Goal: Information Seeking & Learning: Learn about a topic

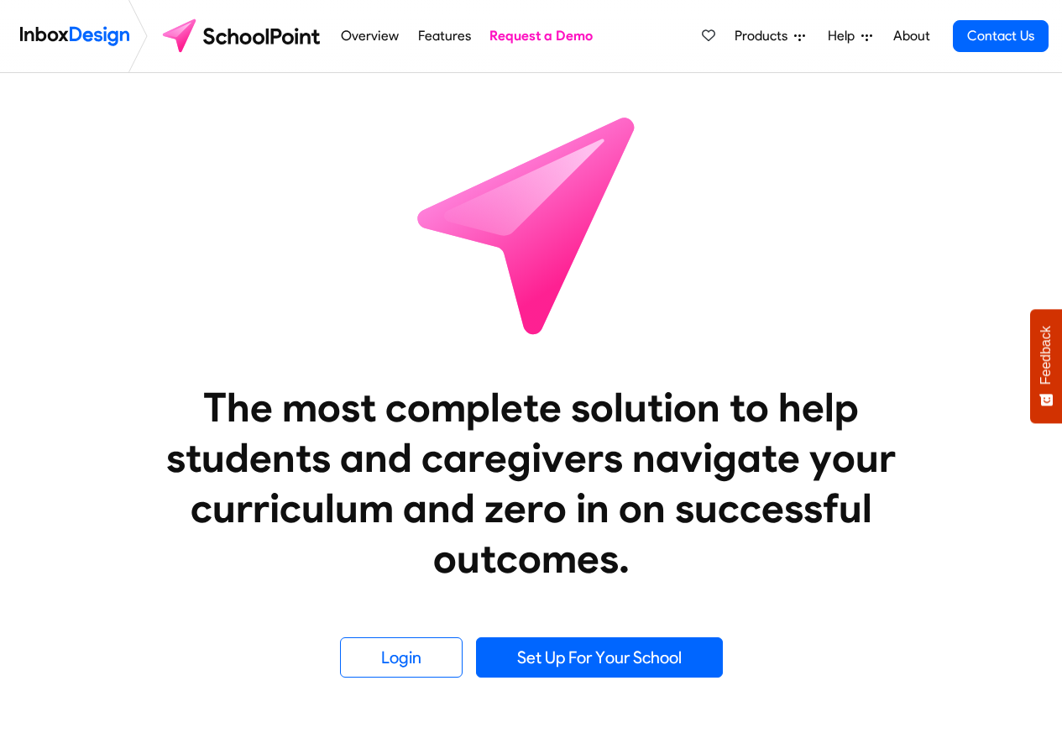
click at [765, 39] on span "Products" at bounding box center [764, 36] width 60 height 20
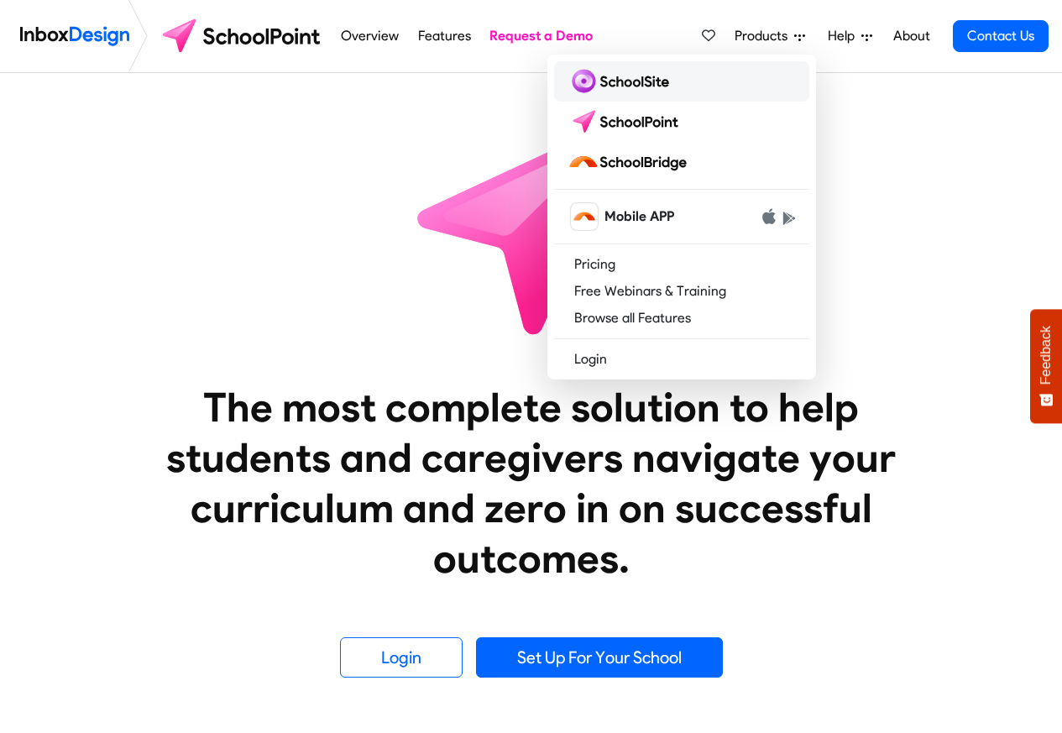
click at [624, 85] on img at bounding box center [621, 81] width 108 height 27
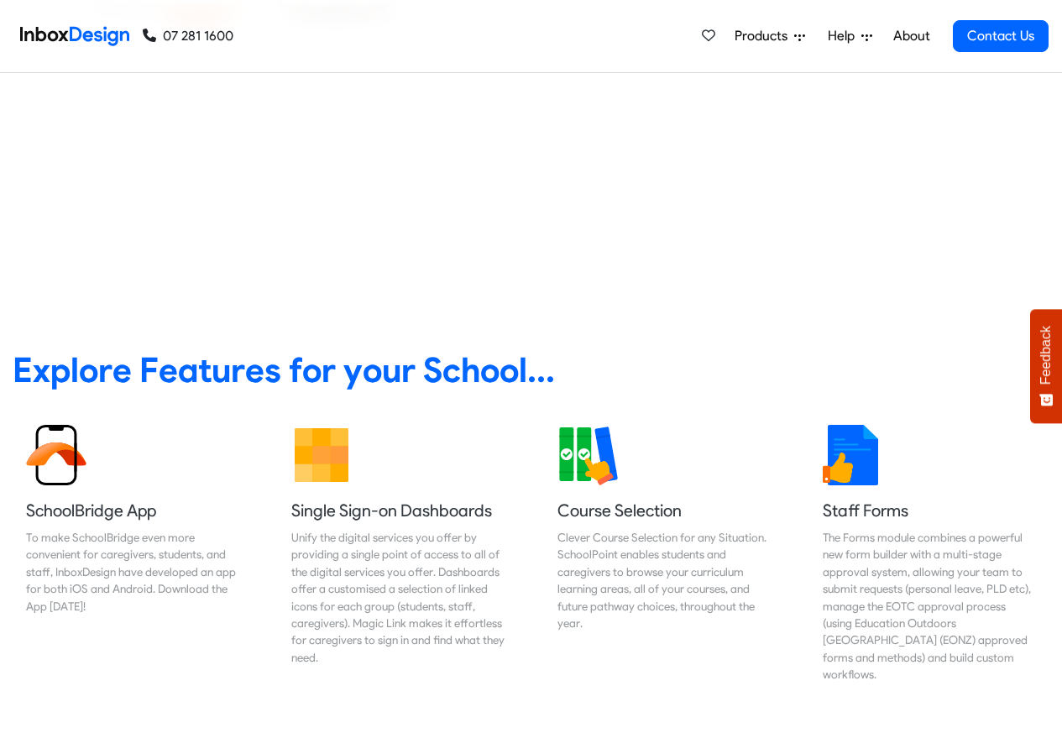
scroll to position [403, 0]
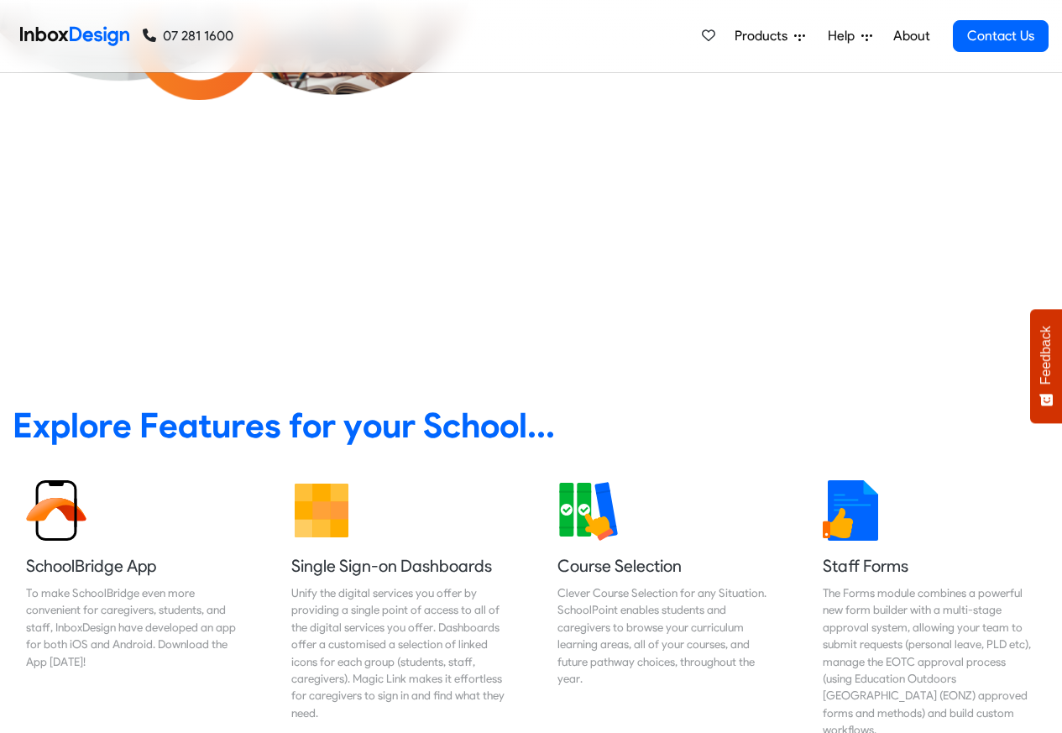
click at [870, 37] on icon at bounding box center [866, 36] width 11 height 11
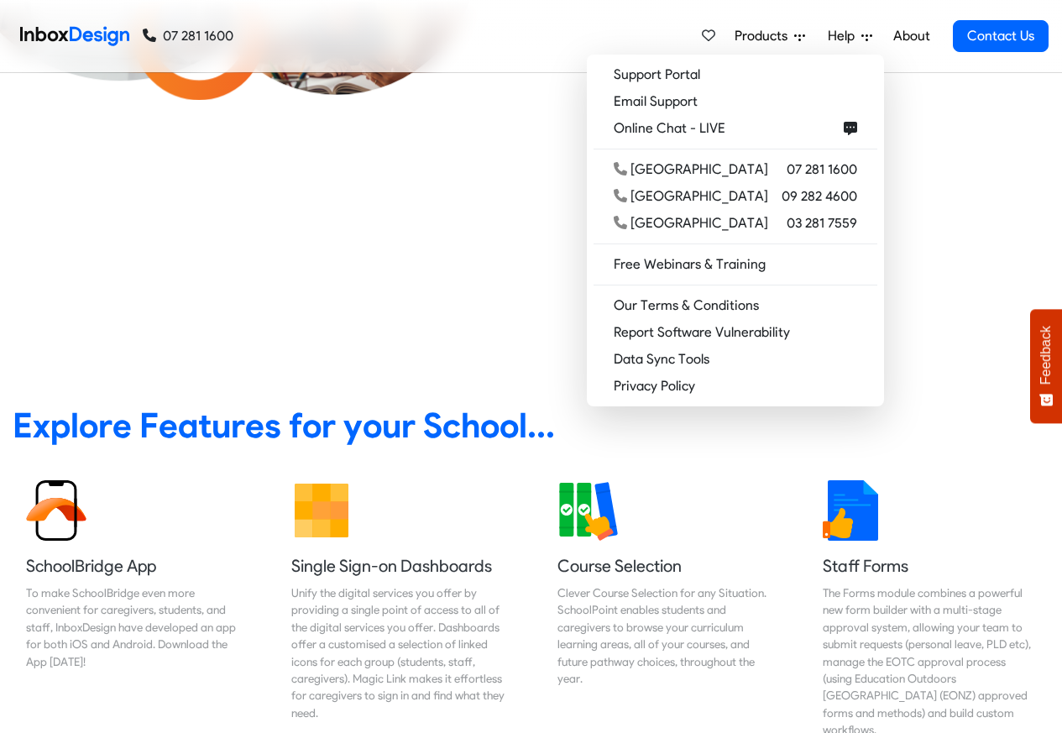
click at [899, 36] on link "About" at bounding box center [911, 36] width 46 height 34
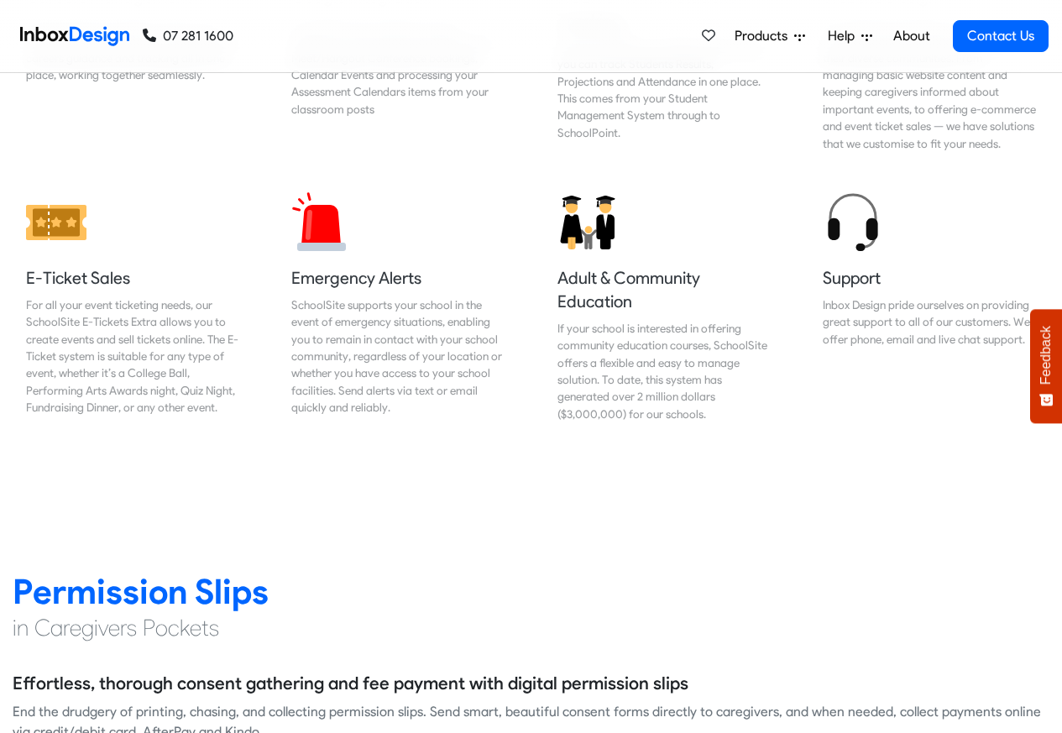
scroll to position [1913, 0]
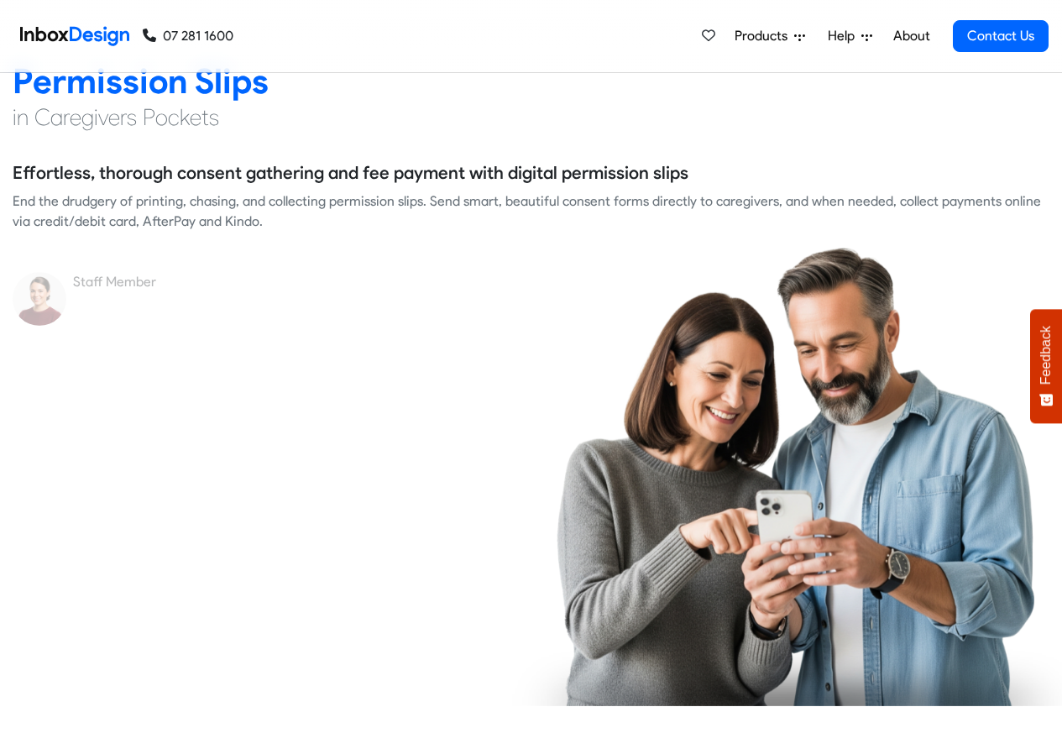
checkbox input "true"
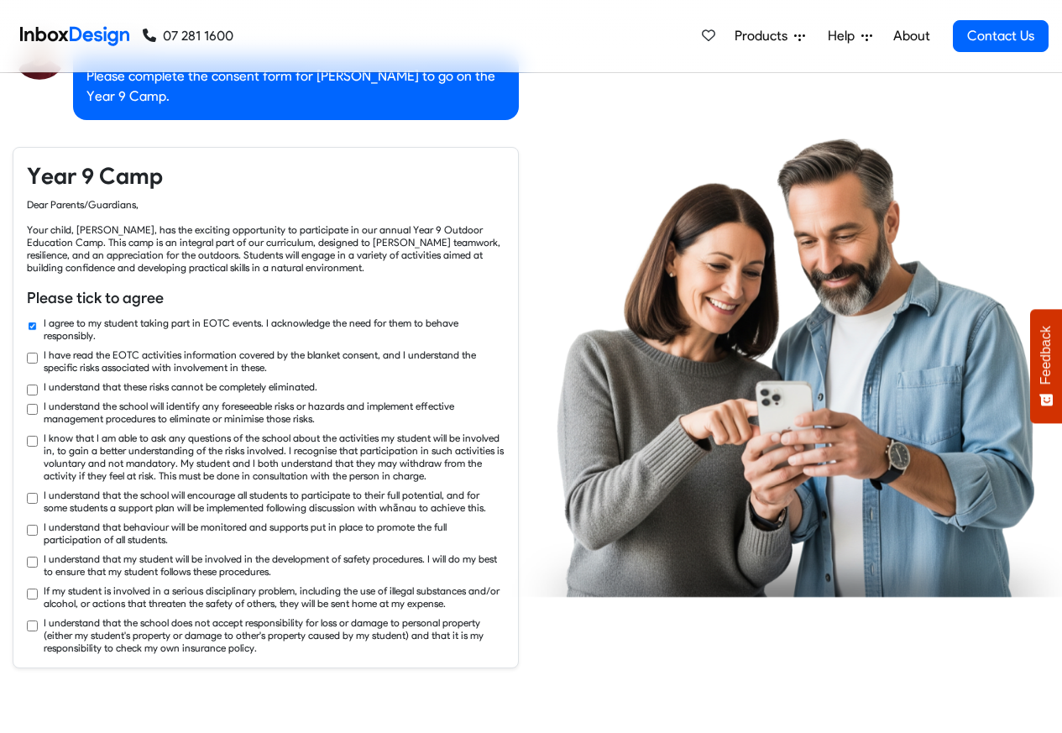
checkbox input "true"
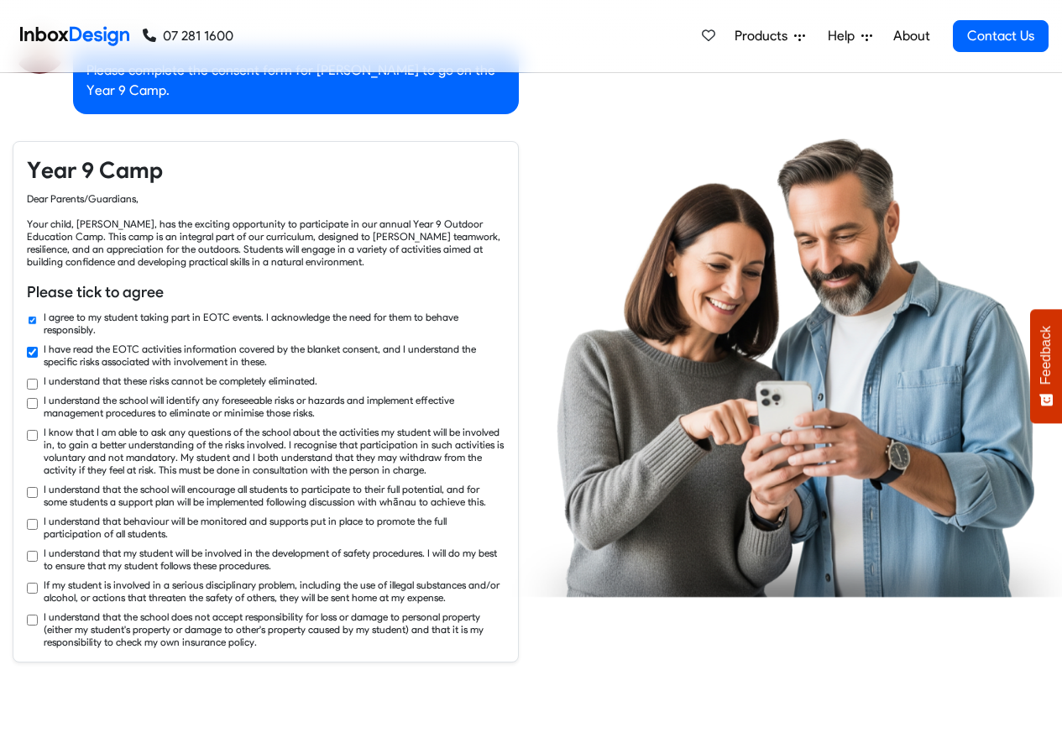
checkbox input "true"
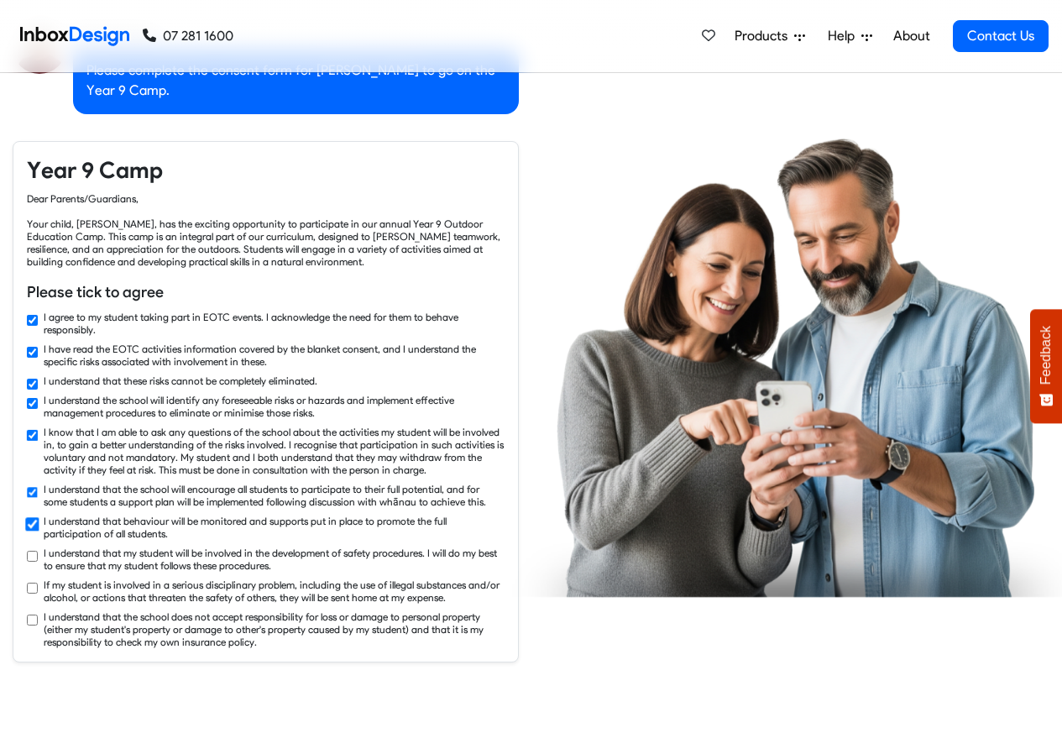
checkbox input "true"
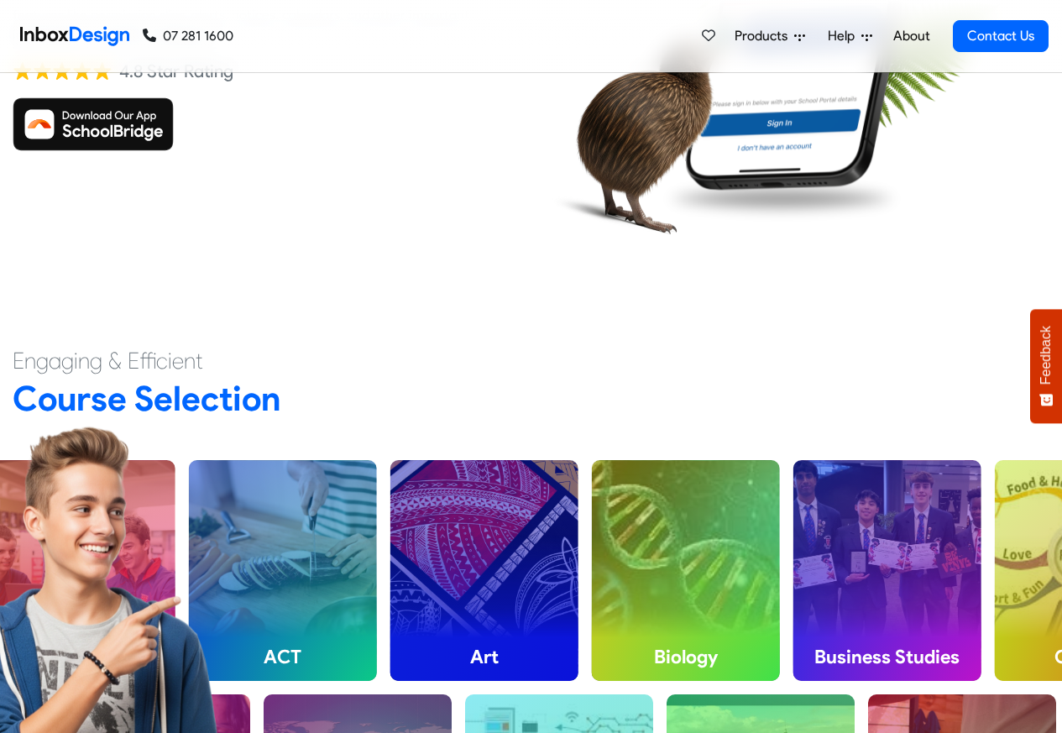
scroll to position [4028, 0]
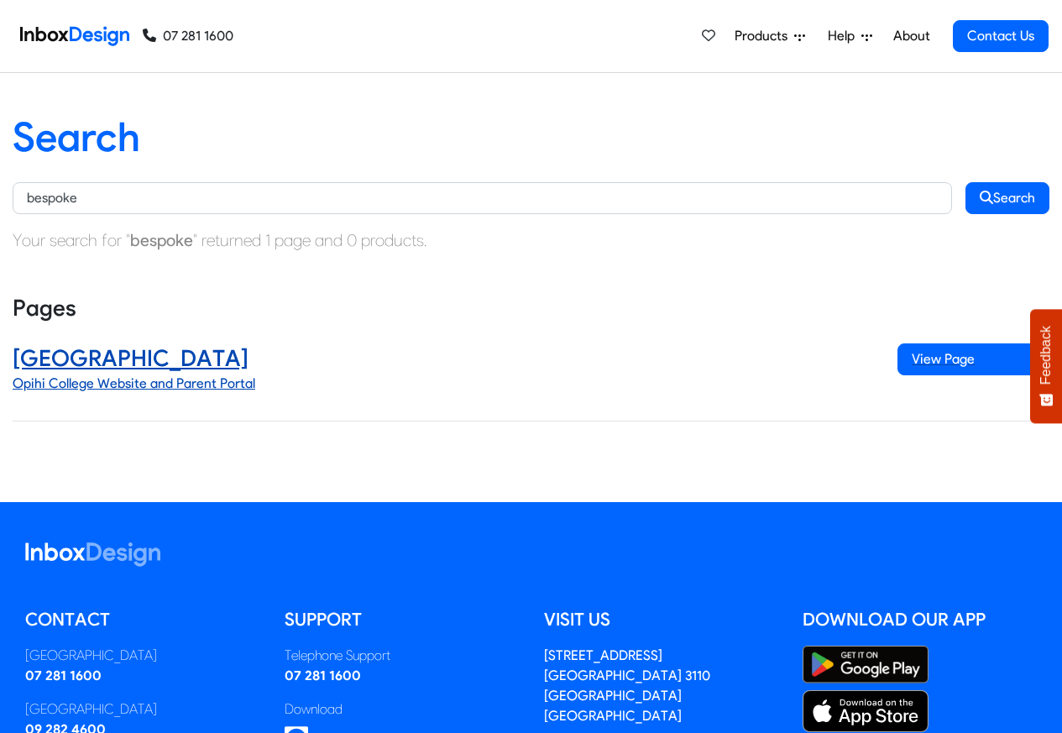
click at [110, 352] on h4 "Opihi College" at bounding box center [442, 358] width 859 height 30
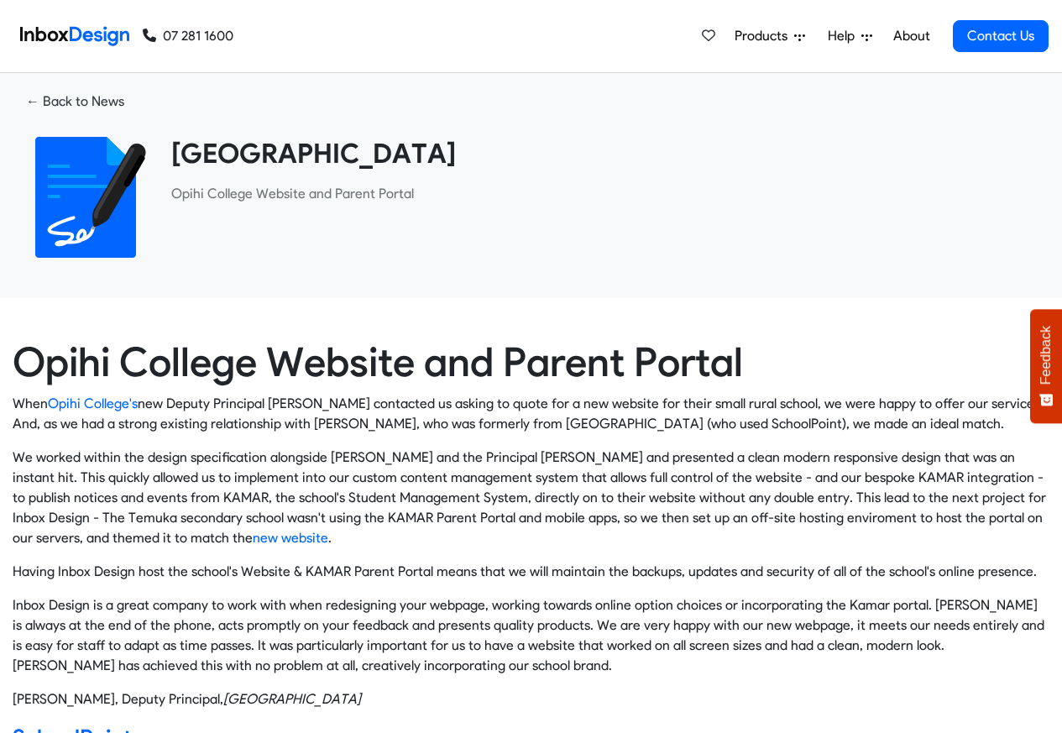
click at [300, 200] on p "​Opihi College Website and Parent Portal" at bounding box center [603, 194] width 865 height 20
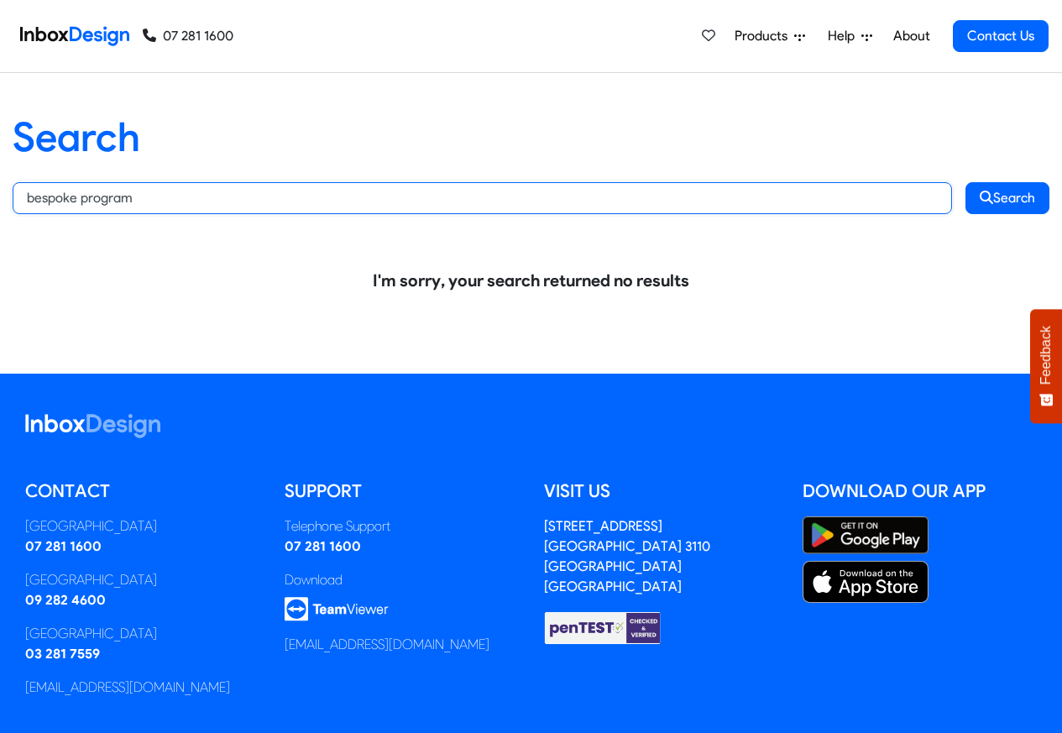
click at [136, 200] on input "bespoke program" at bounding box center [482, 198] width 939 height 32
paste input "text"
type input "bespoke"
click at [965, 182] on button "Search" at bounding box center [1007, 198] width 84 height 32
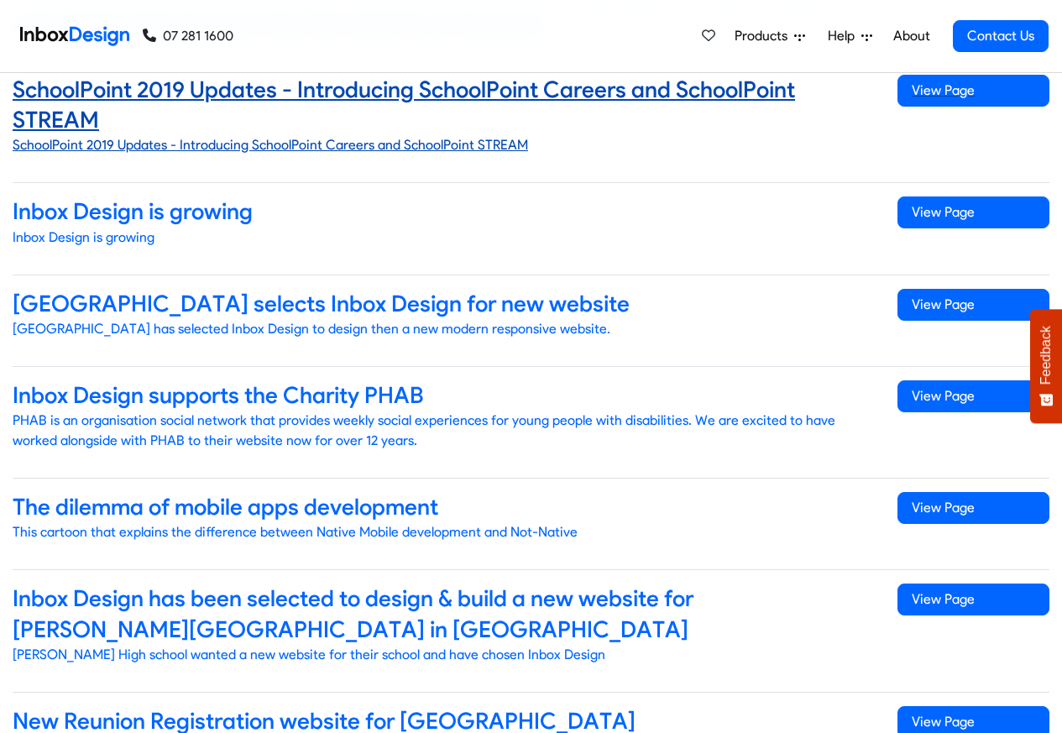
scroll to position [604, 0]
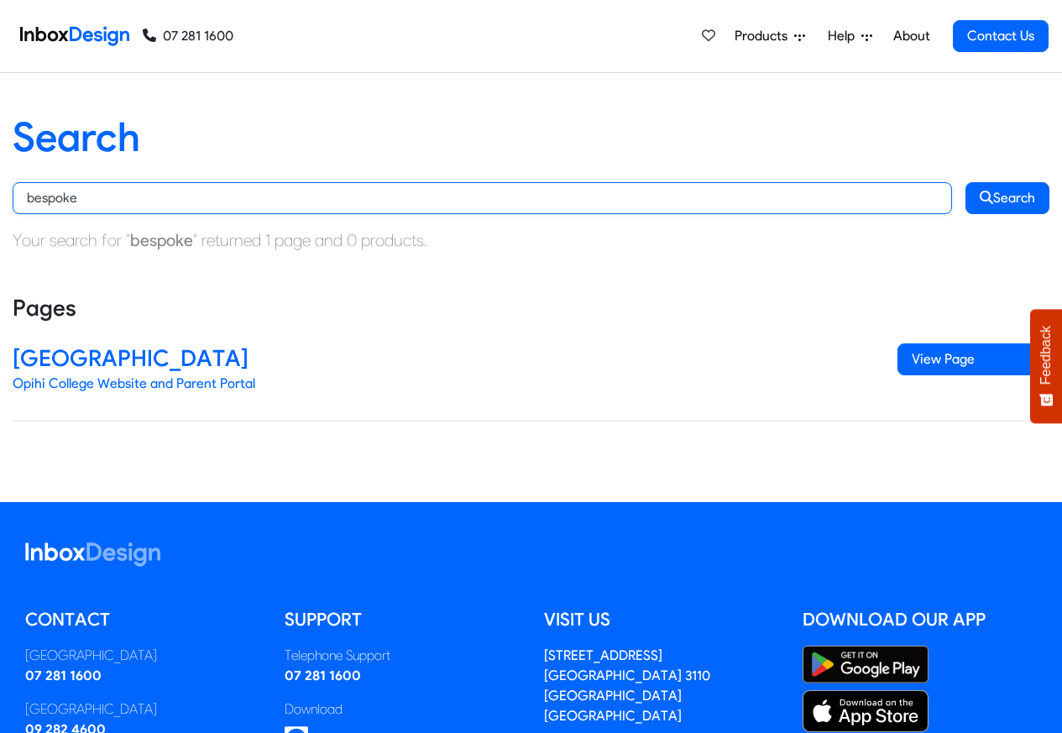
click at [89, 200] on input "bespoke" at bounding box center [482, 198] width 939 height 32
paste input "program"
type input "program"
click at [965, 182] on button "Search" at bounding box center [1007, 198] width 84 height 32
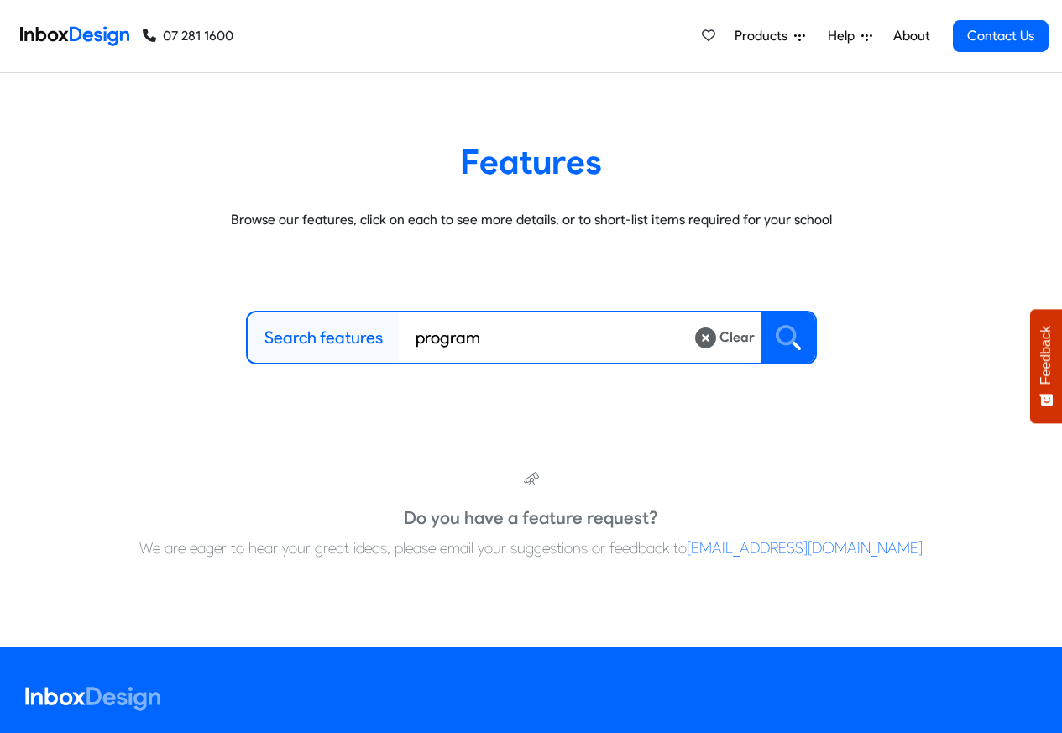
click at [786, 340] on icon at bounding box center [787, 337] width 25 height 25
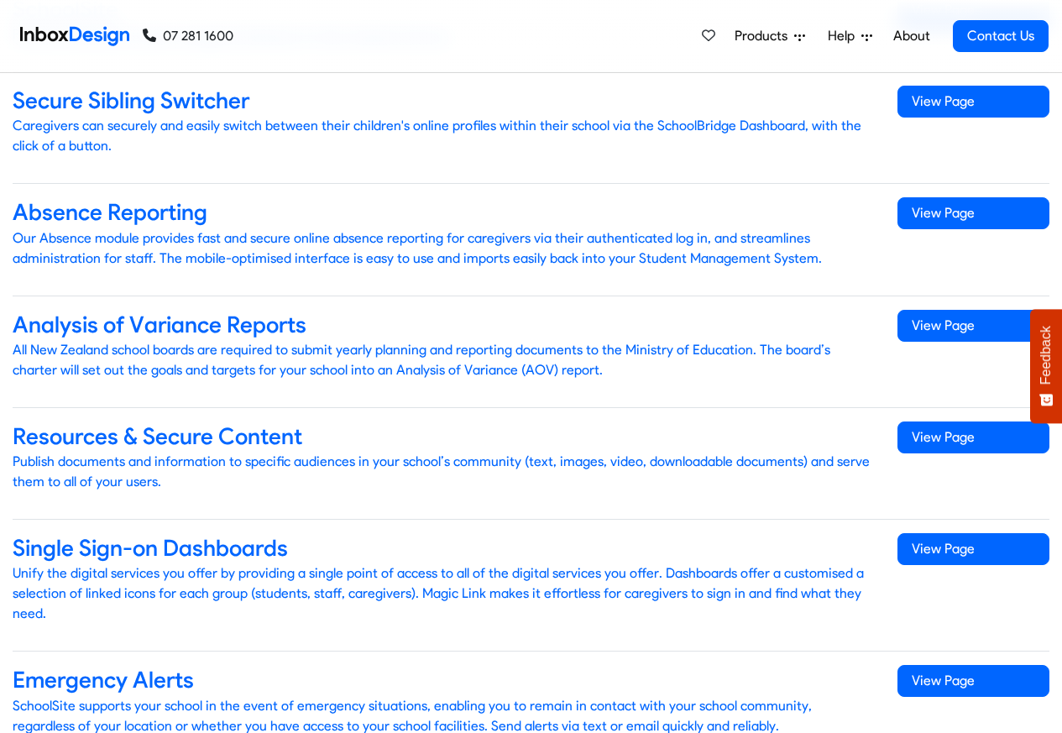
scroll to position [3122, 0]
